Goal: Information Seeking & Learning: Learn about a topic

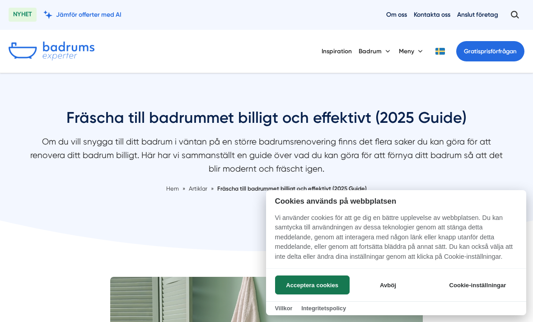
click at [394, 284] on button "Avböj" at bounding box center [388, 285] width 72 height 19
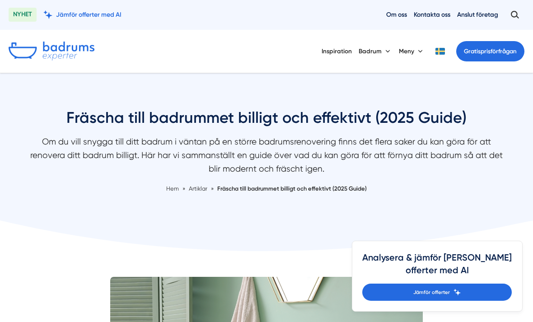
click at [372, 53] on button "Badrum" at bounding box center [375, 51] width 33 height 23
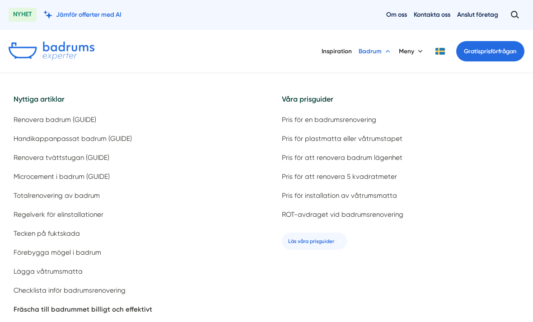
click at [78, 116] on span "Renovera badrum (GUIDE)" at bounding box center [55, 120] width 83 height 9
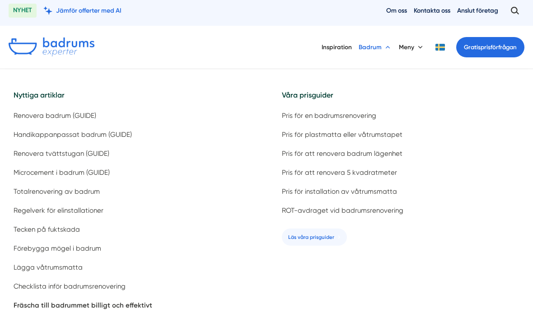
scroll to position [15, 0]
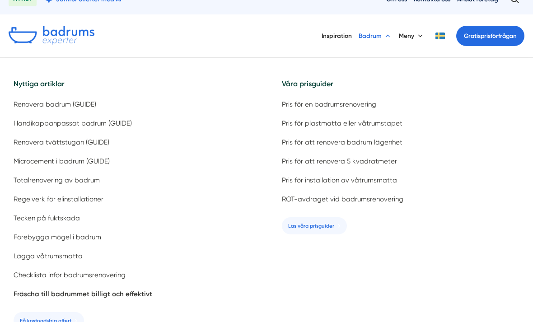
click at [65, 252] on span "Lägga våtrumsmatta" at bounding box center [48, 256] width 69 height 9
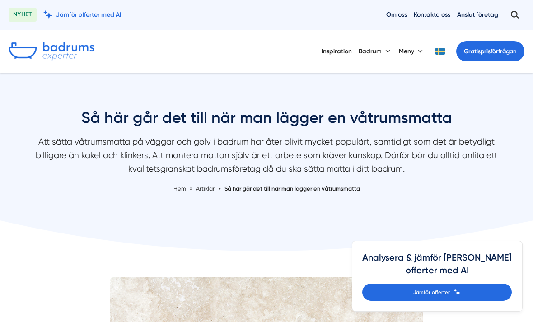
click at [340, 57] on link "Inspiration" at bounding box center [337, 51] width 30 height 23
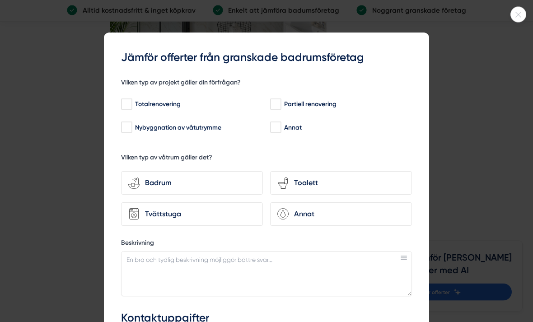
scroll to position [2578, 0]
click at [485, 122] on div at bounding box center [266, 161] width 533 height 322
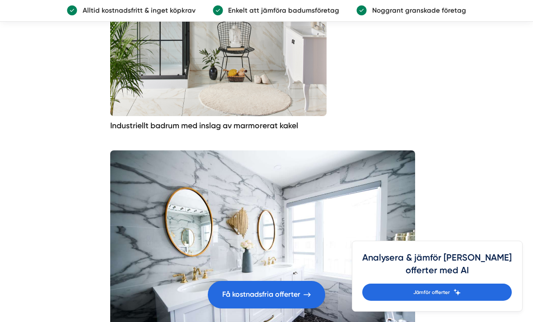
click at [181, 116] on img at bounding box center [218, 14] width 216 height 203
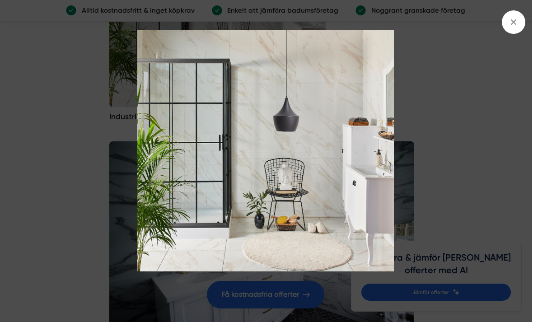
scroll to position [2592, 0]
